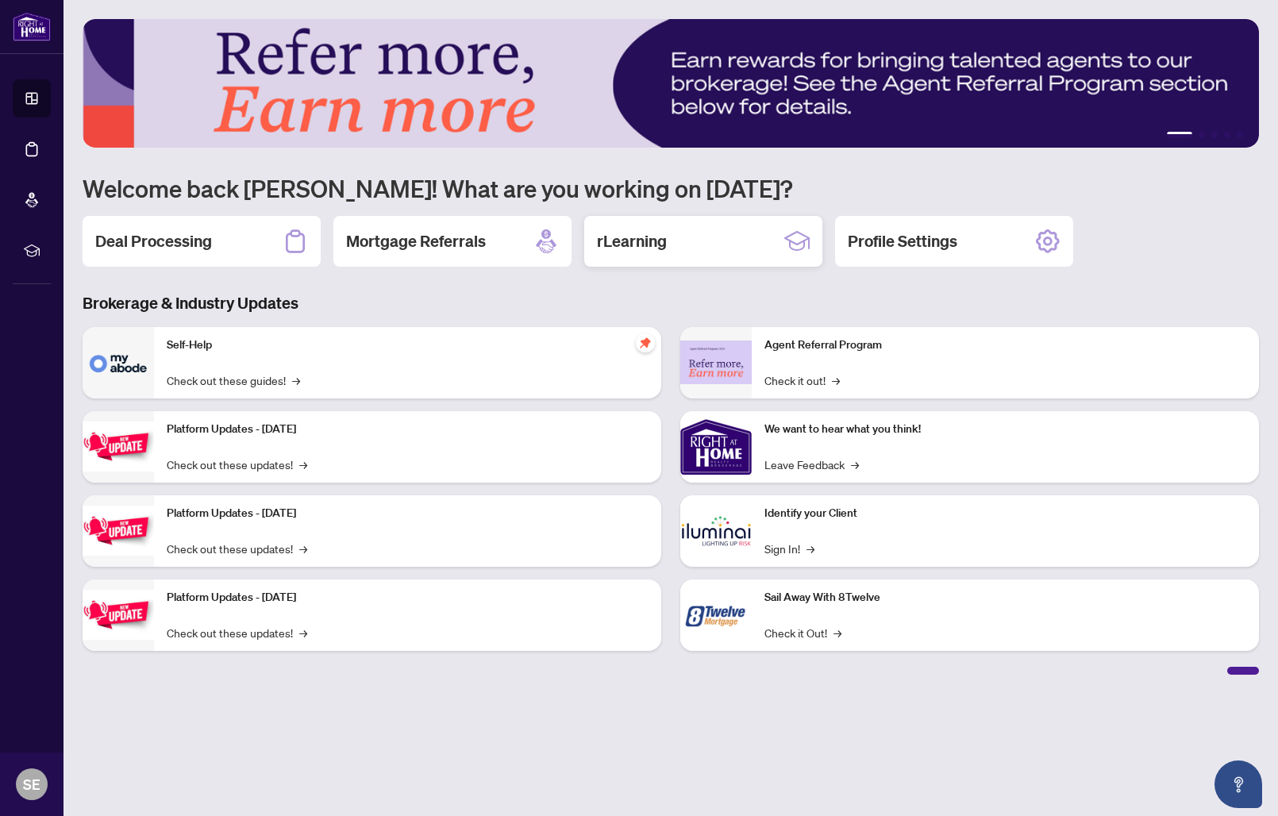
click at [776, 250] on div "rLearning" at bounding box center [703, 241] width 238 height 51
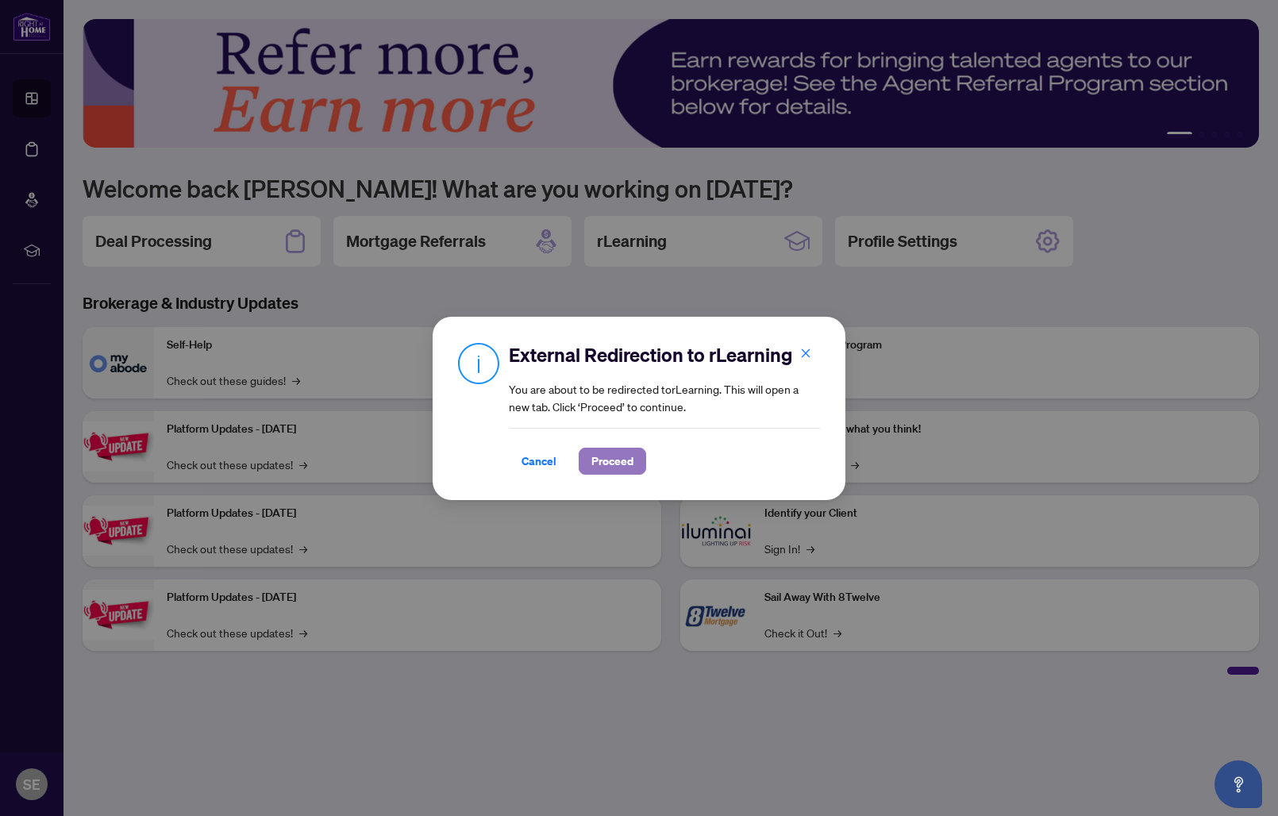
click at [616, 456] on span "Proceed" at bounding box center [612, 461] width 42 height 25
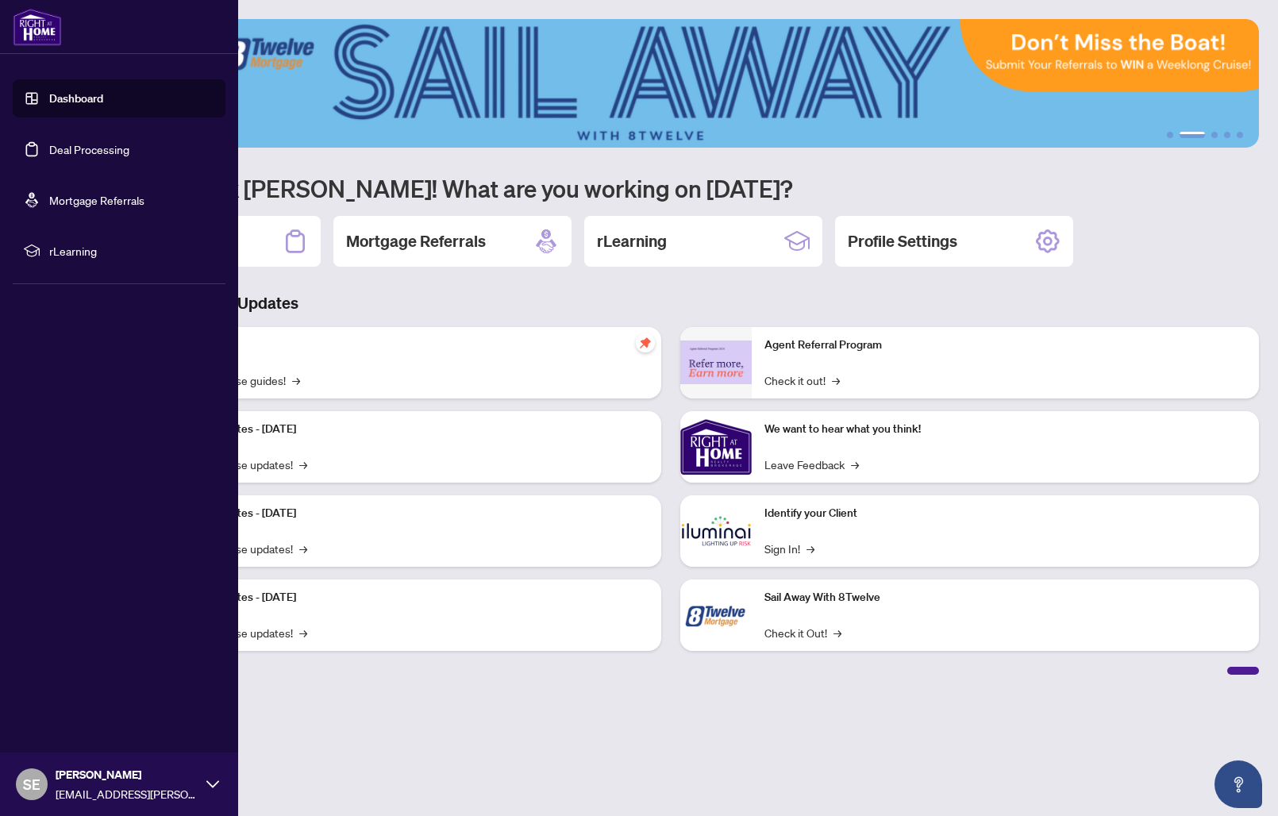
click at [67, 99] on link "Dashboard" at bounding box center [76, 98] width 54 height 14
click at [206, 783] on icon at bounding box center [212, 784] width 13 height 13
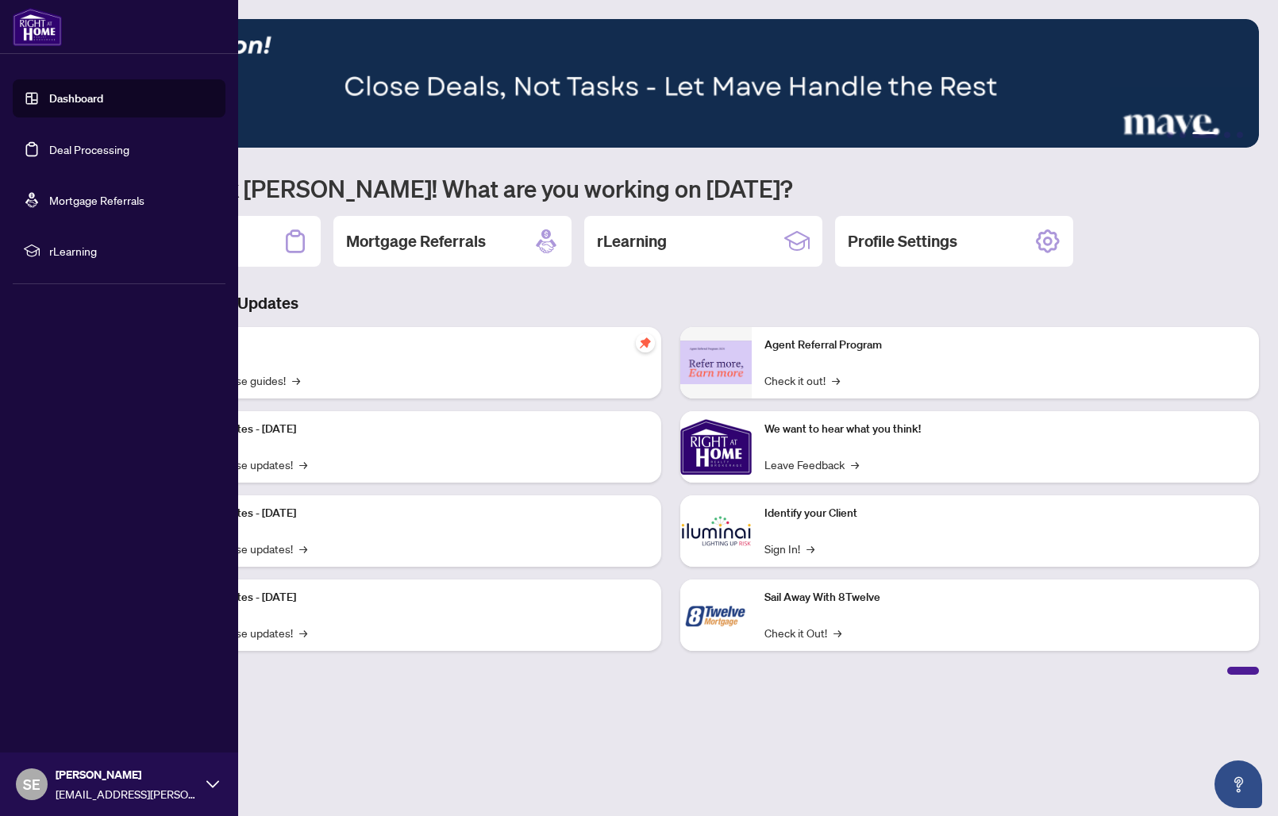
click at [88, 254] on span "rLearning" at bounding box center [131, 250] width 165 height 17
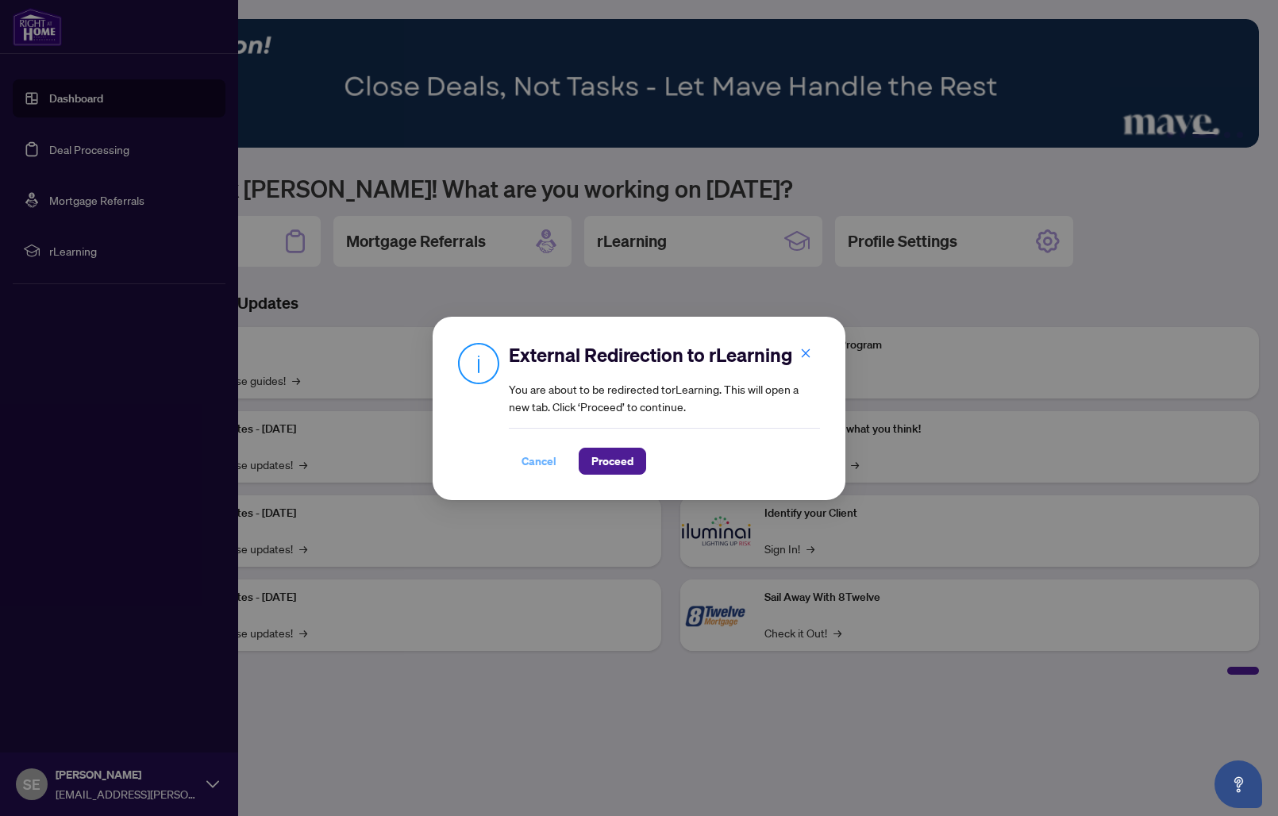
click at [537, 453] on span "Cancel" at bounding box center [539, 461] width 35 height 25
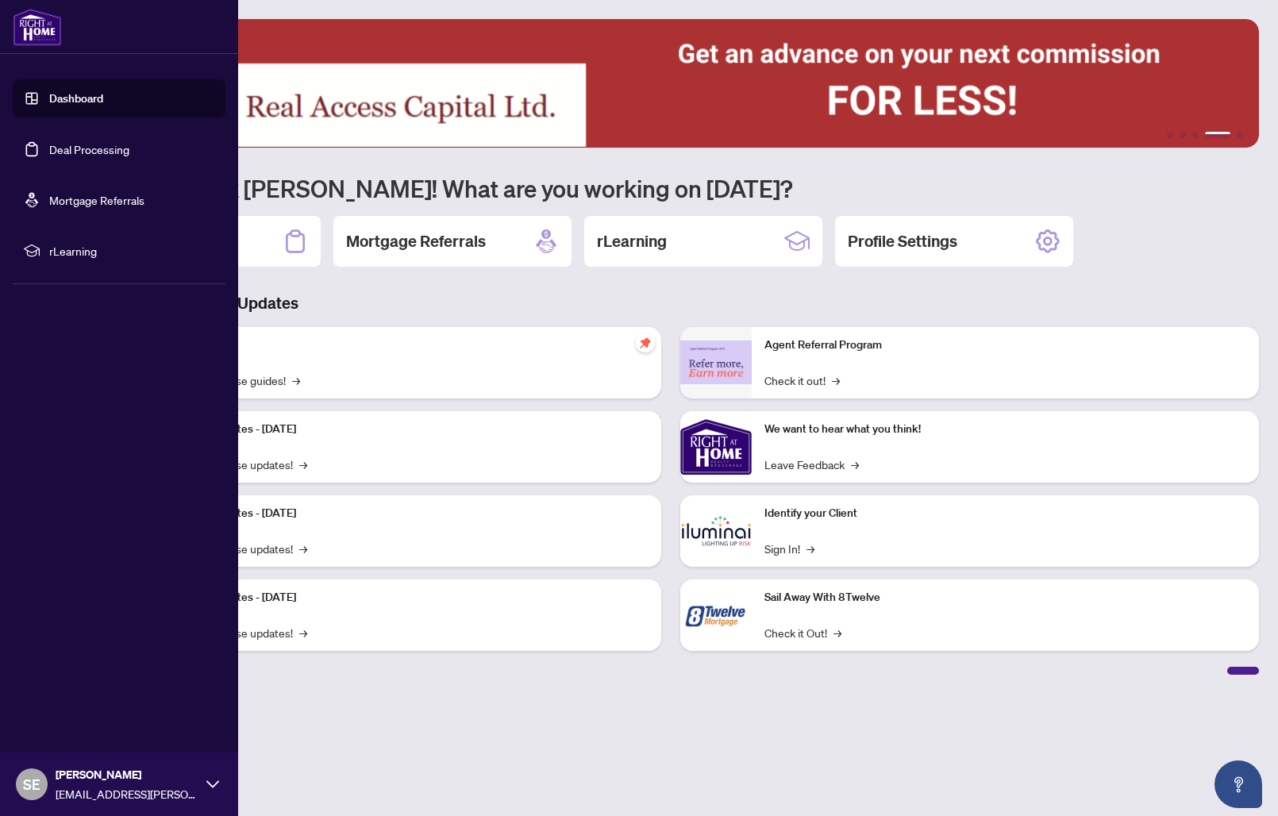
click at [32, 31] on img at bounding box center [37, 27] width 49 height 38
click at [96, 102] on link "Dashboard" at bounding box center [76, 98] width 54 height 14
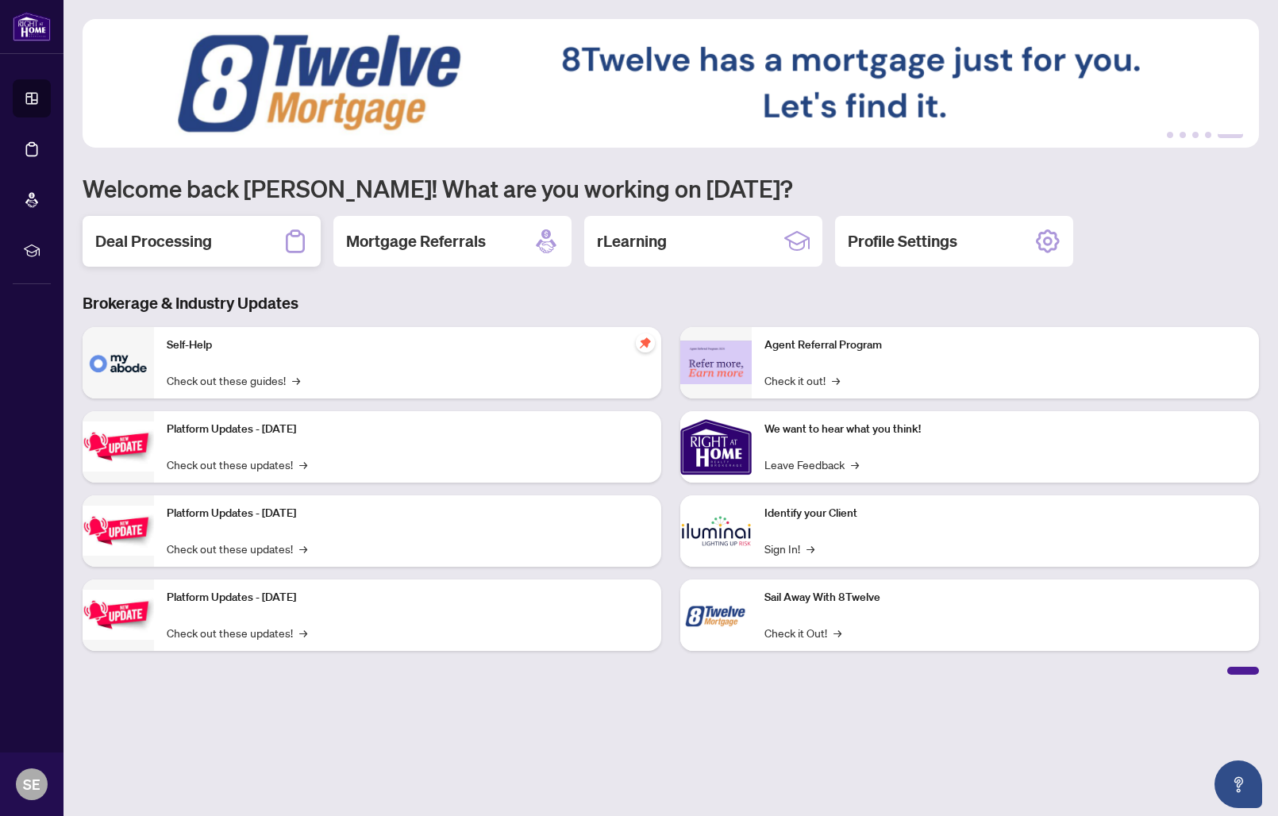
click at [183, 248] on h2 "Deal Processing" at bounding box center [153, 241] width 117 height 22
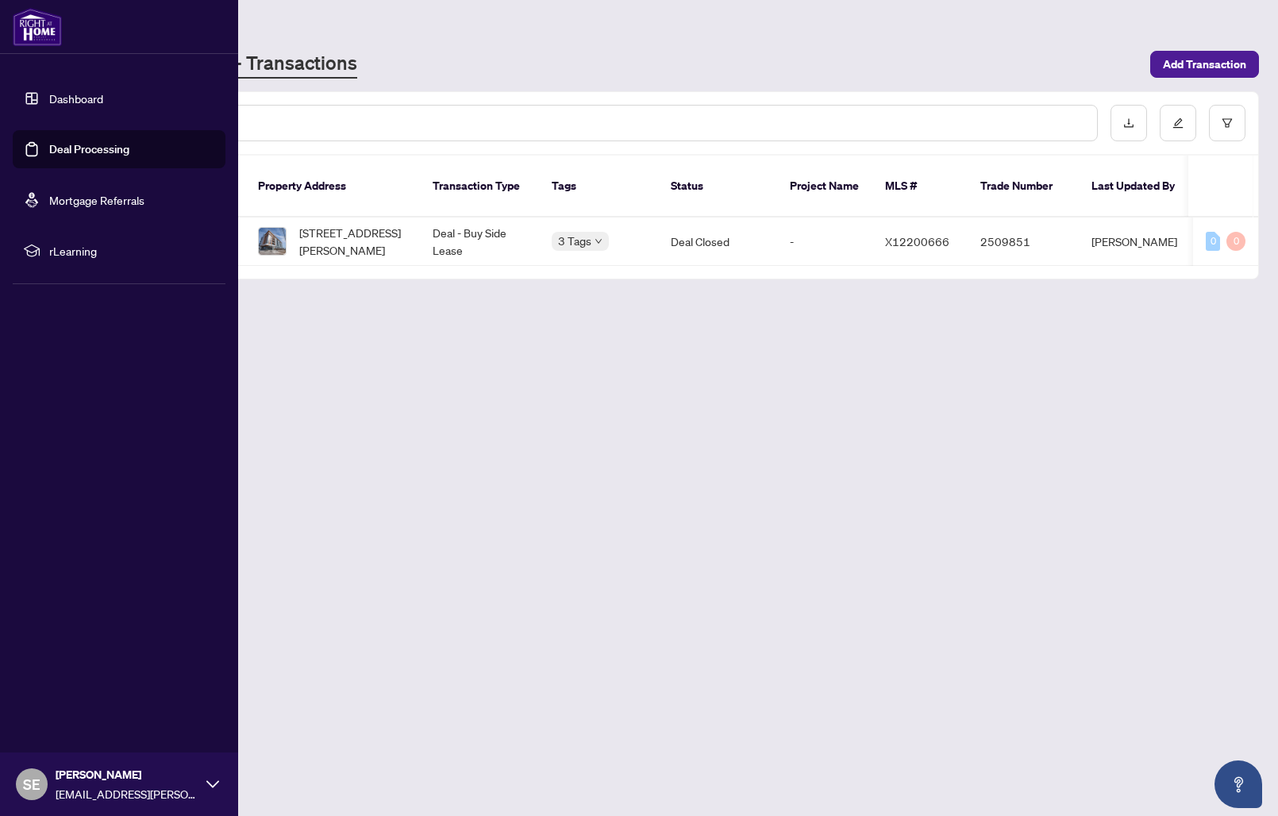
click at [58, 103] on link "Dashboard" at bounding box center [76, 98] width 54 height 14
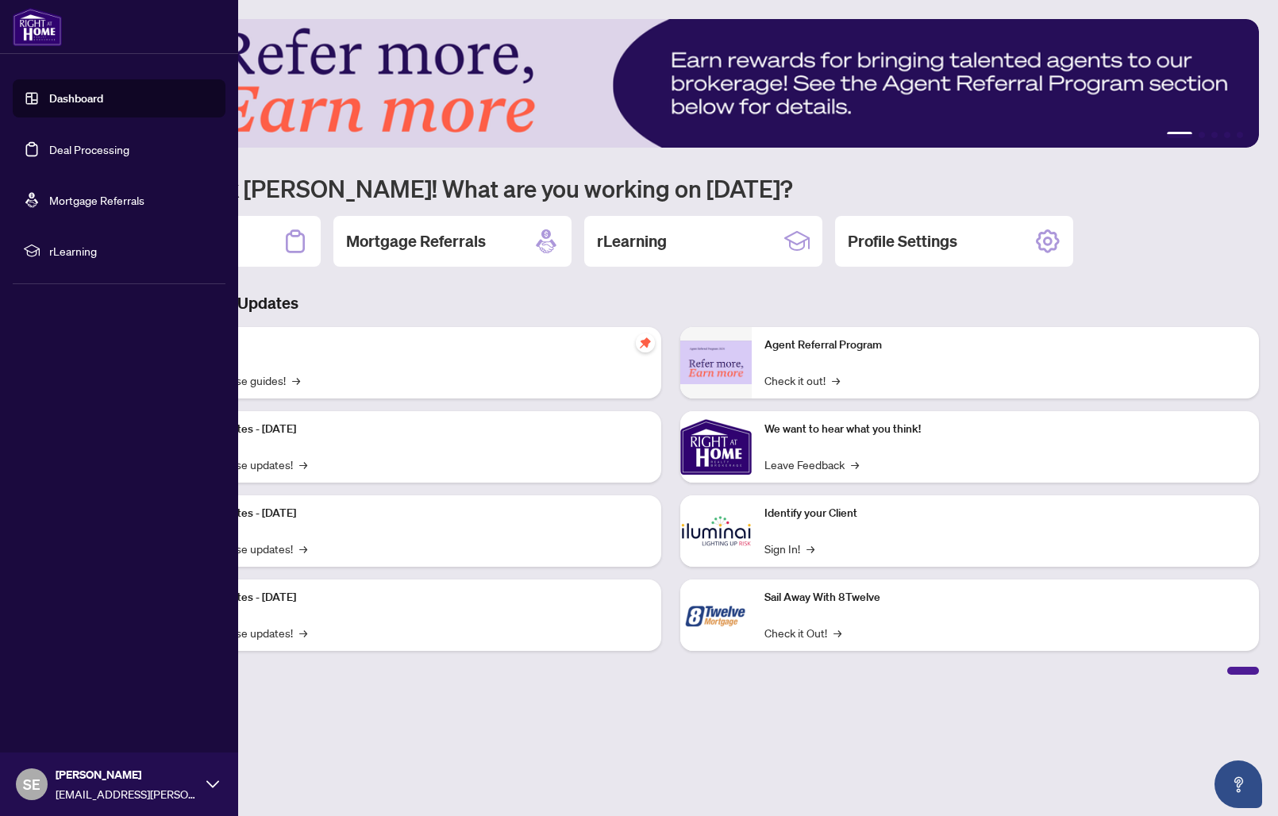
click at [214, 788] on icon at bounding box center [212, 784] width 13 height 13
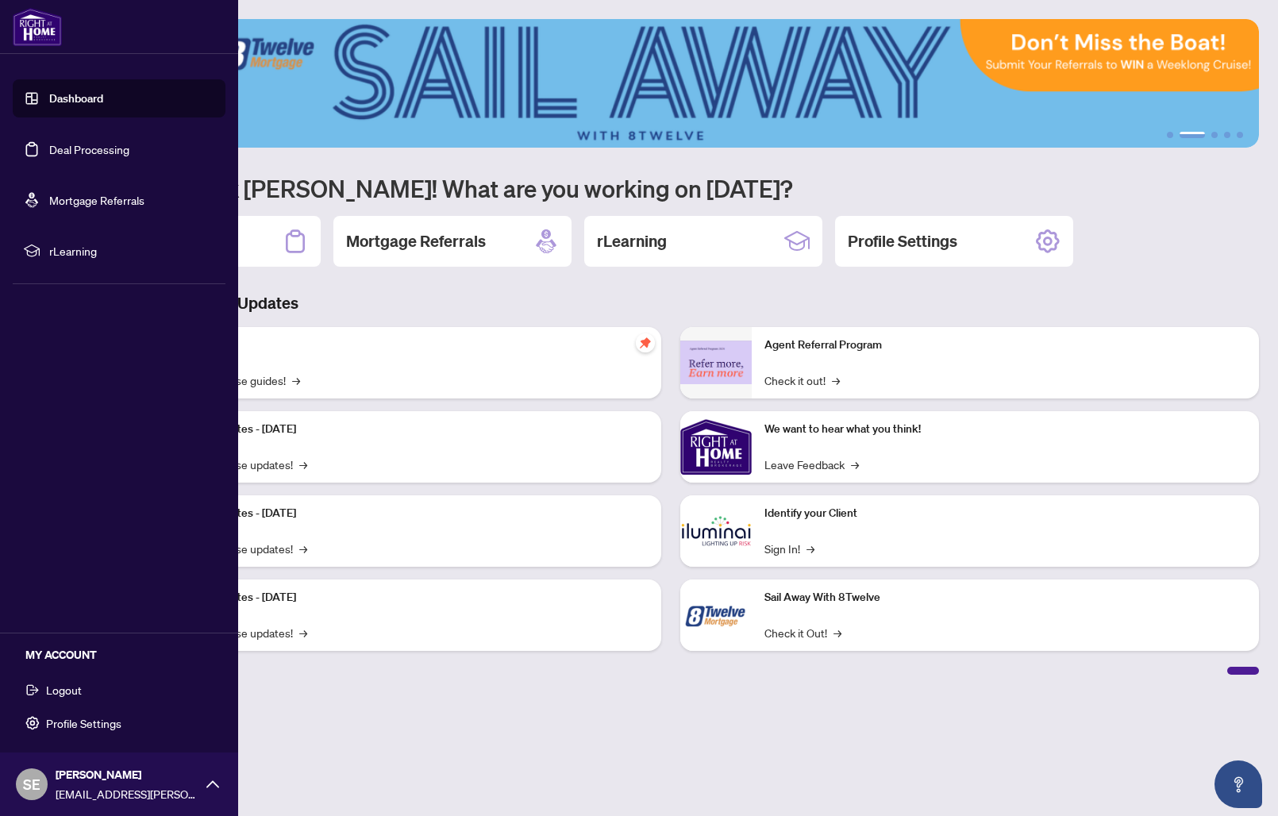
click at [123, 719] on button "Profile Settings" at bounding box center [119, 723] width 213 height 27
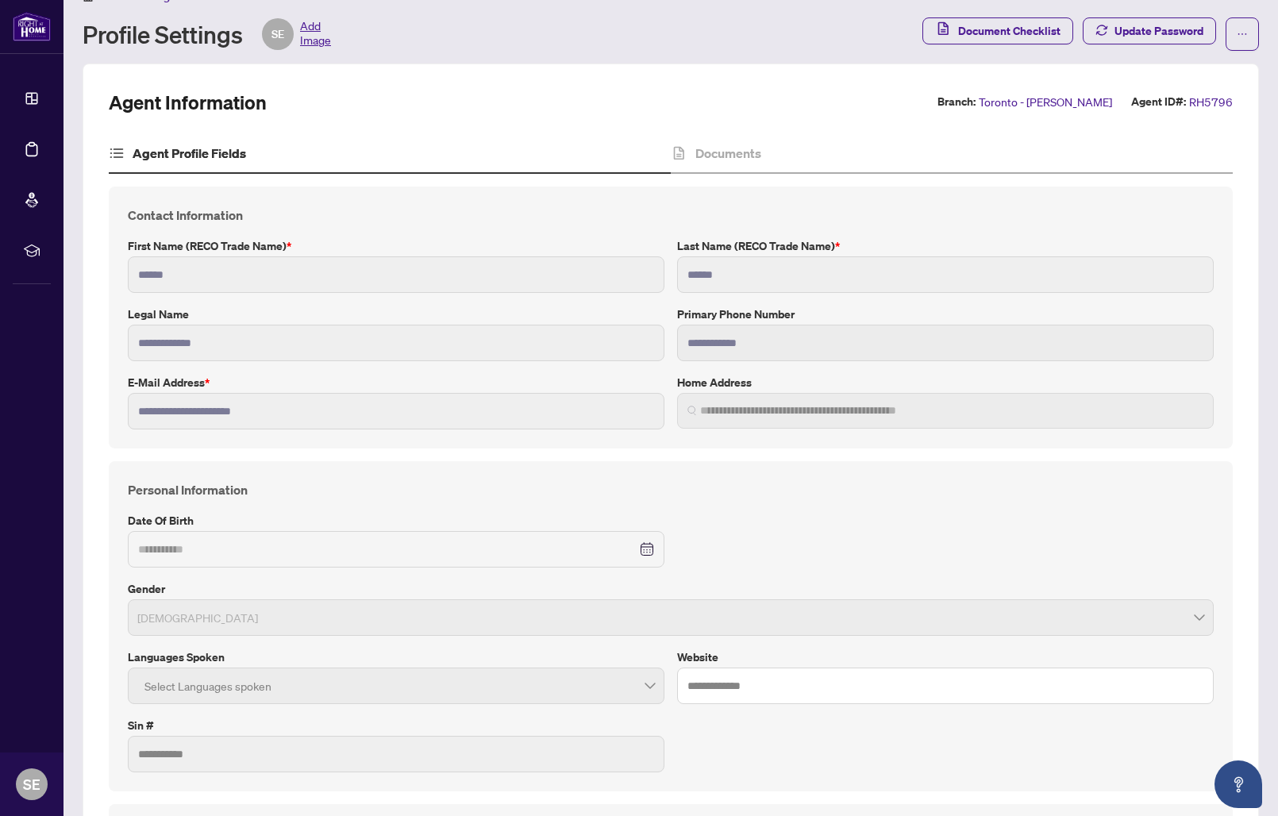
scroll to position [32, 0]
